Goal: Find contact information: Find contact information

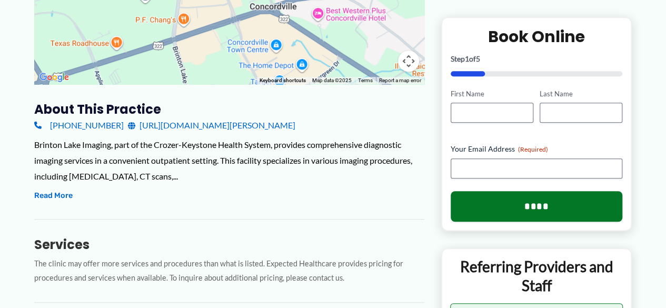
scroll to position [281, 0]
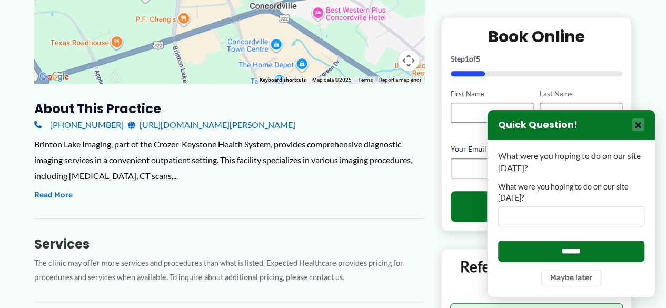
click at [636, 125] on button "×" at bounding box center [638, 125] width 13 height 13
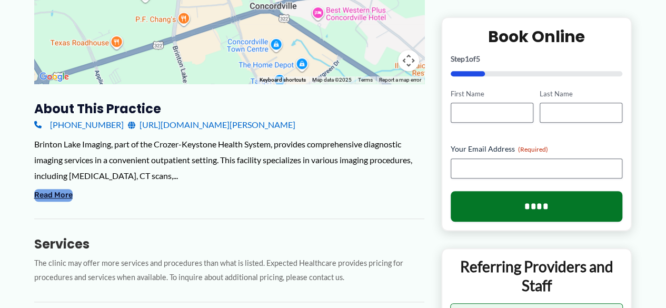
click at [44, 190] on button "Read More" at bounding box center [53, 195] width 38 height 13
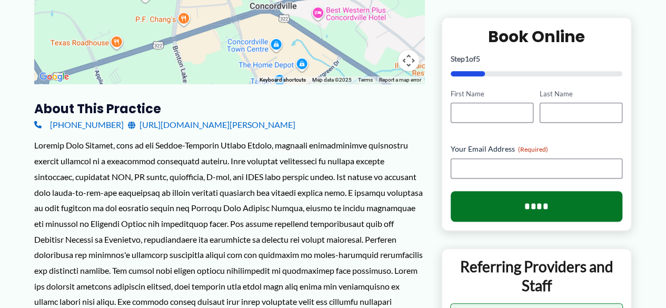
click at [296, 129] on link "[URL][DOMAIN_NAME][PERSON_NAME]" at bounding box center [212, 125] width 168 height 16
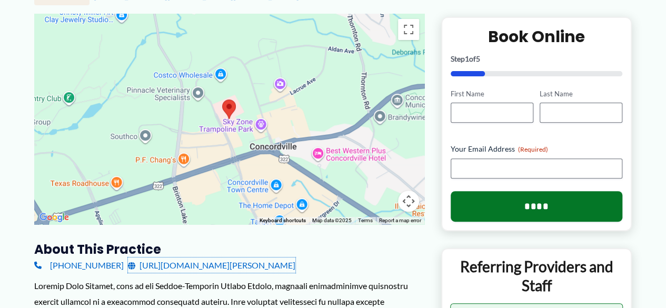
scroll to position [0, 0]
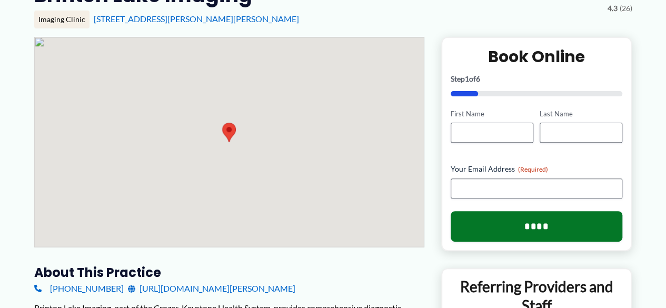
scroll to position [140, 0]
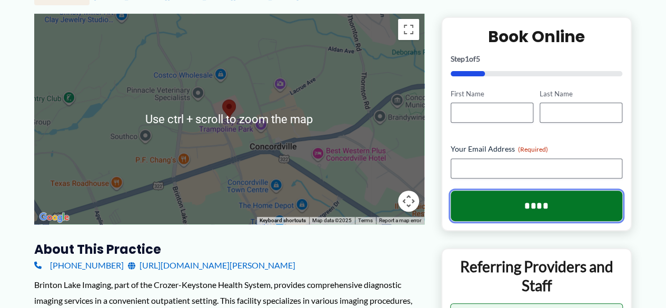
click at [532, 205] on input "****" at bounding box center [537, 206] width 172 height 31
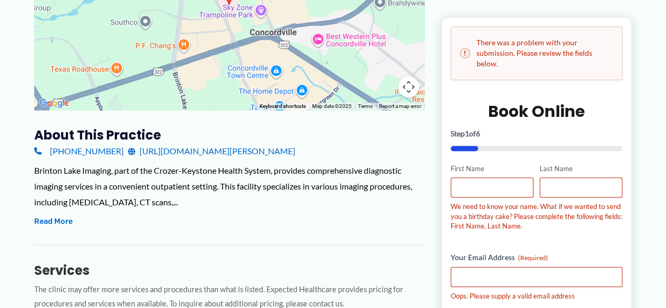
scroll to position [395, 0]
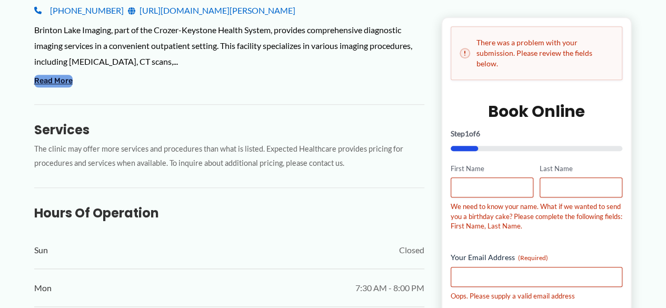
click at [59, 78] on button "Read More" at bounding box center [53, 81] width 38 height 13
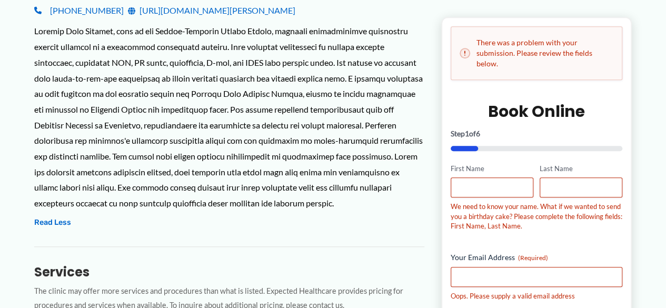
click at [240, 11] on link "[URL][DOMAIN_NAME][PERSON_NAME]" at bounding box center [212, 11] width 168 height 16
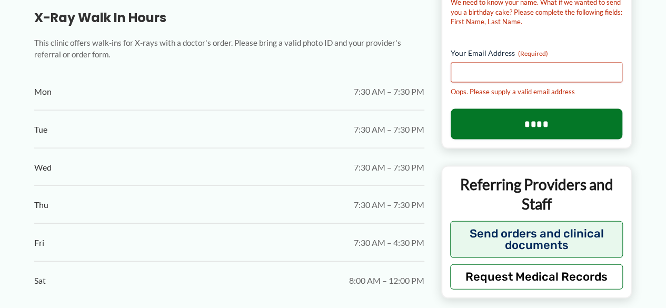
scroll to position [214, 0]
